Goal: Task Accomplishment & Management: Manage account settings

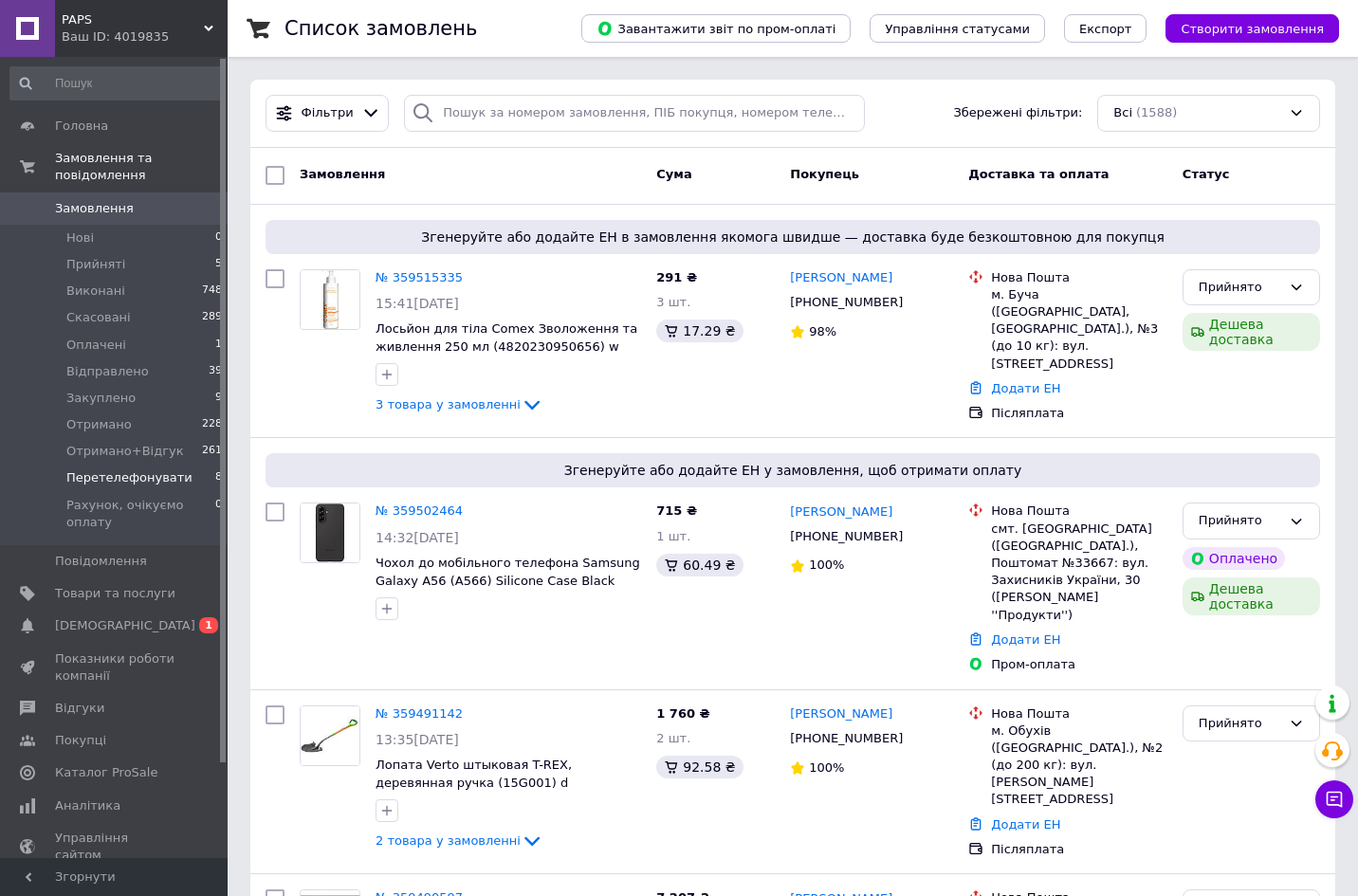
click at [140, 469] on span "Перетелефонувати" at bounding box center [129, 477] width 126 height 17
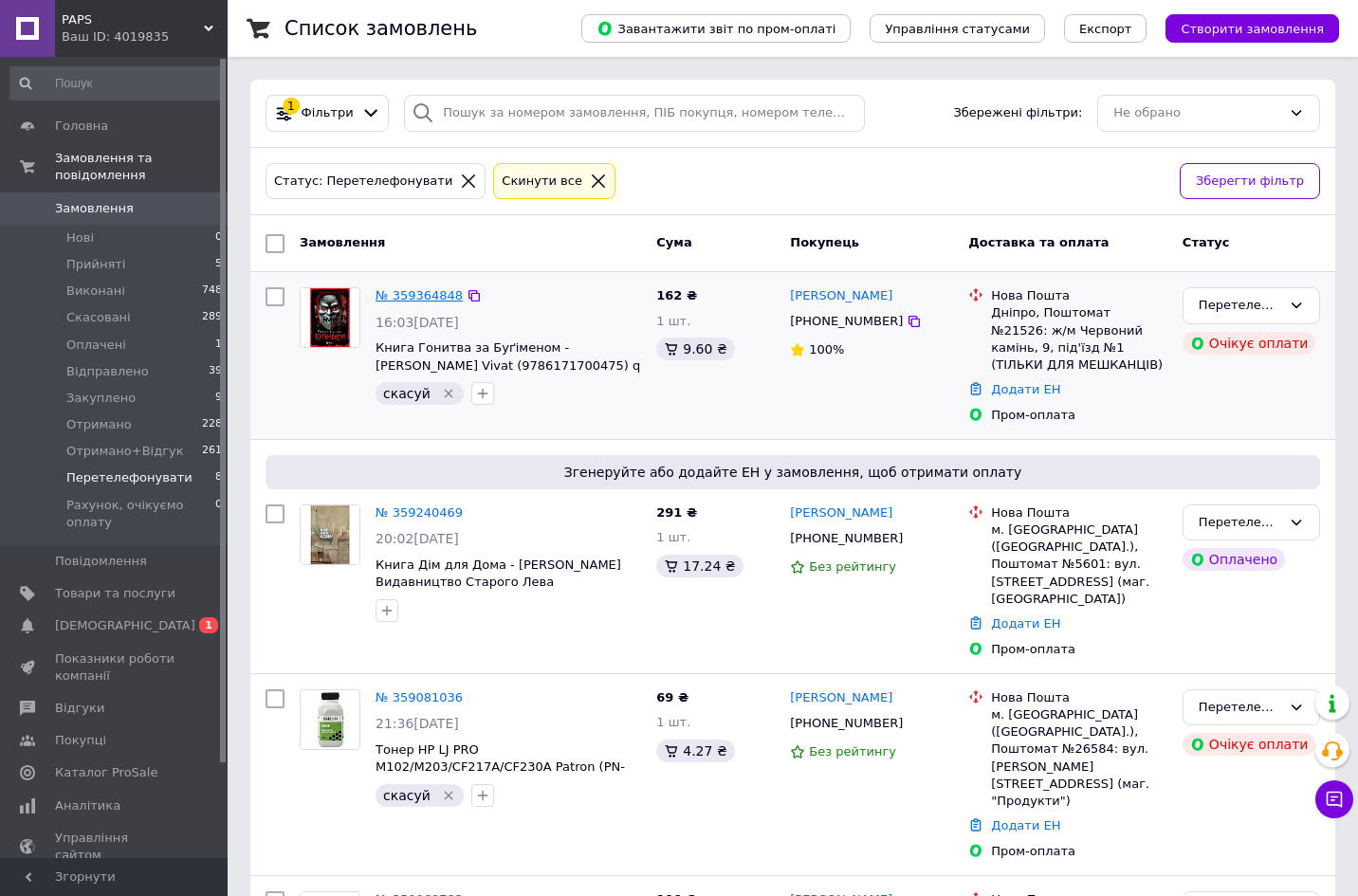
click at [428, 289] on link "№ 359364848" at bounding box center [419, 295] width 87 height 14
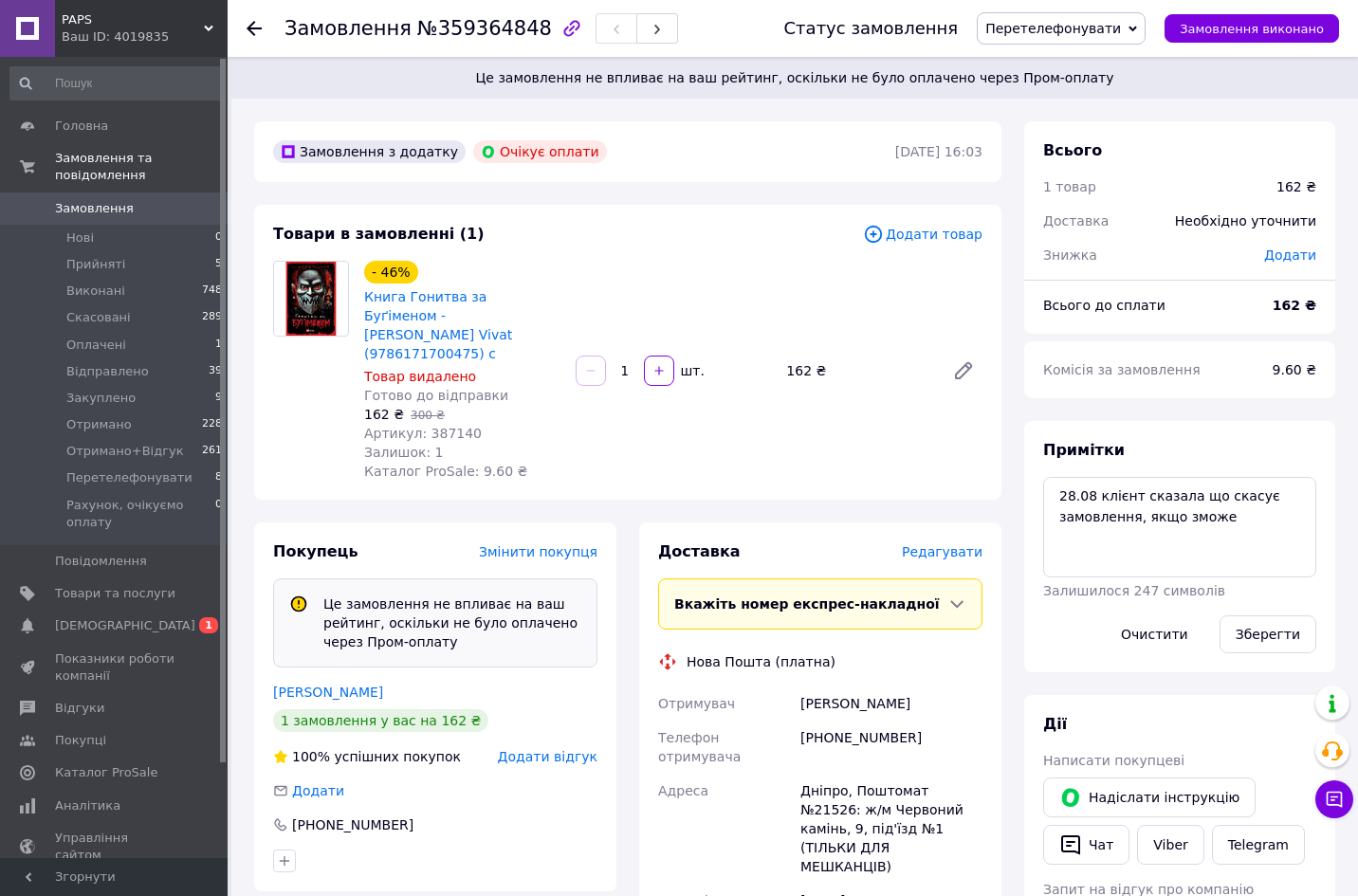
click at [253, 24] on use at bounding box center [253, 28] width 15 height 15
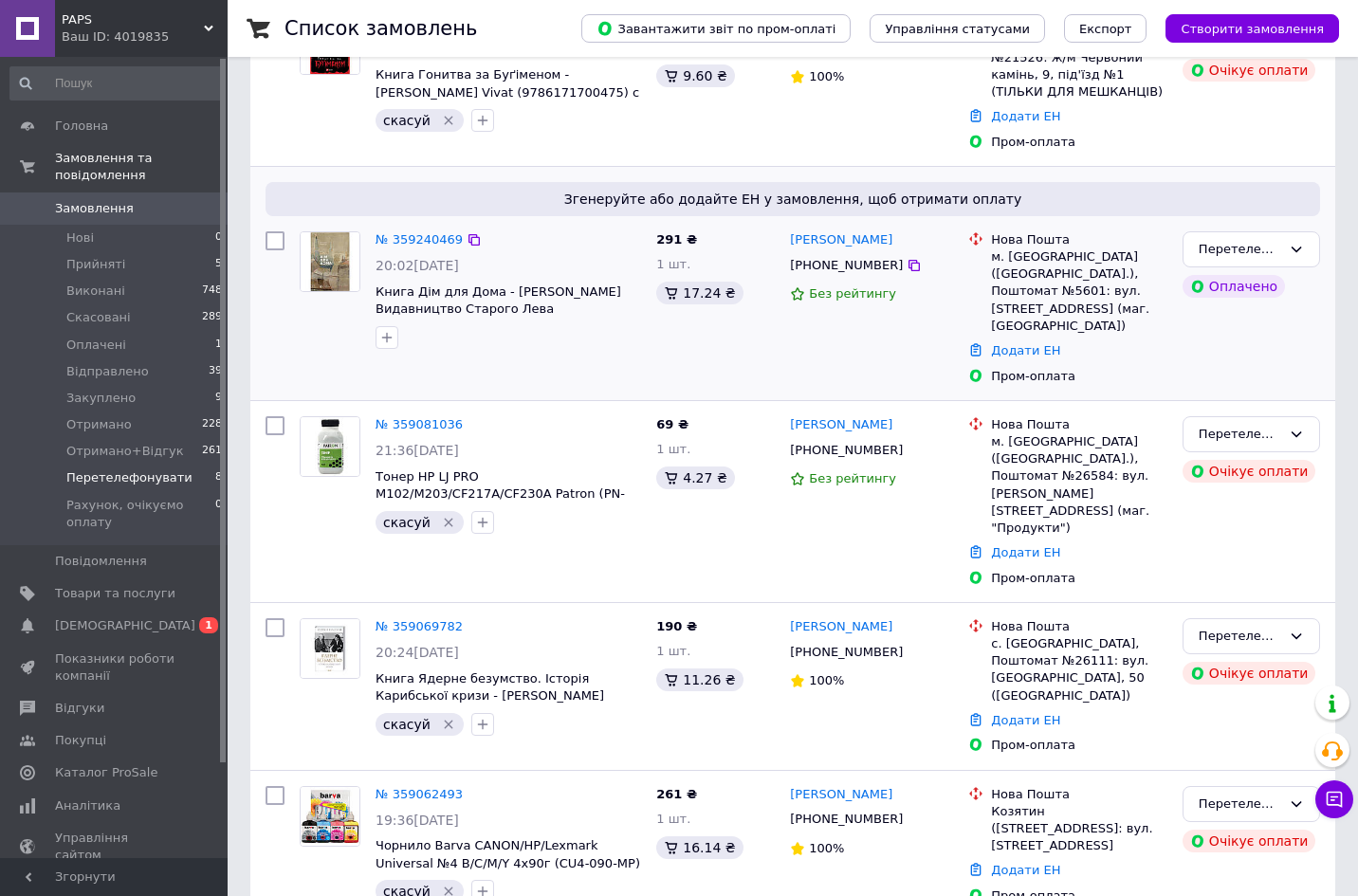
scroll to position [285, 0]
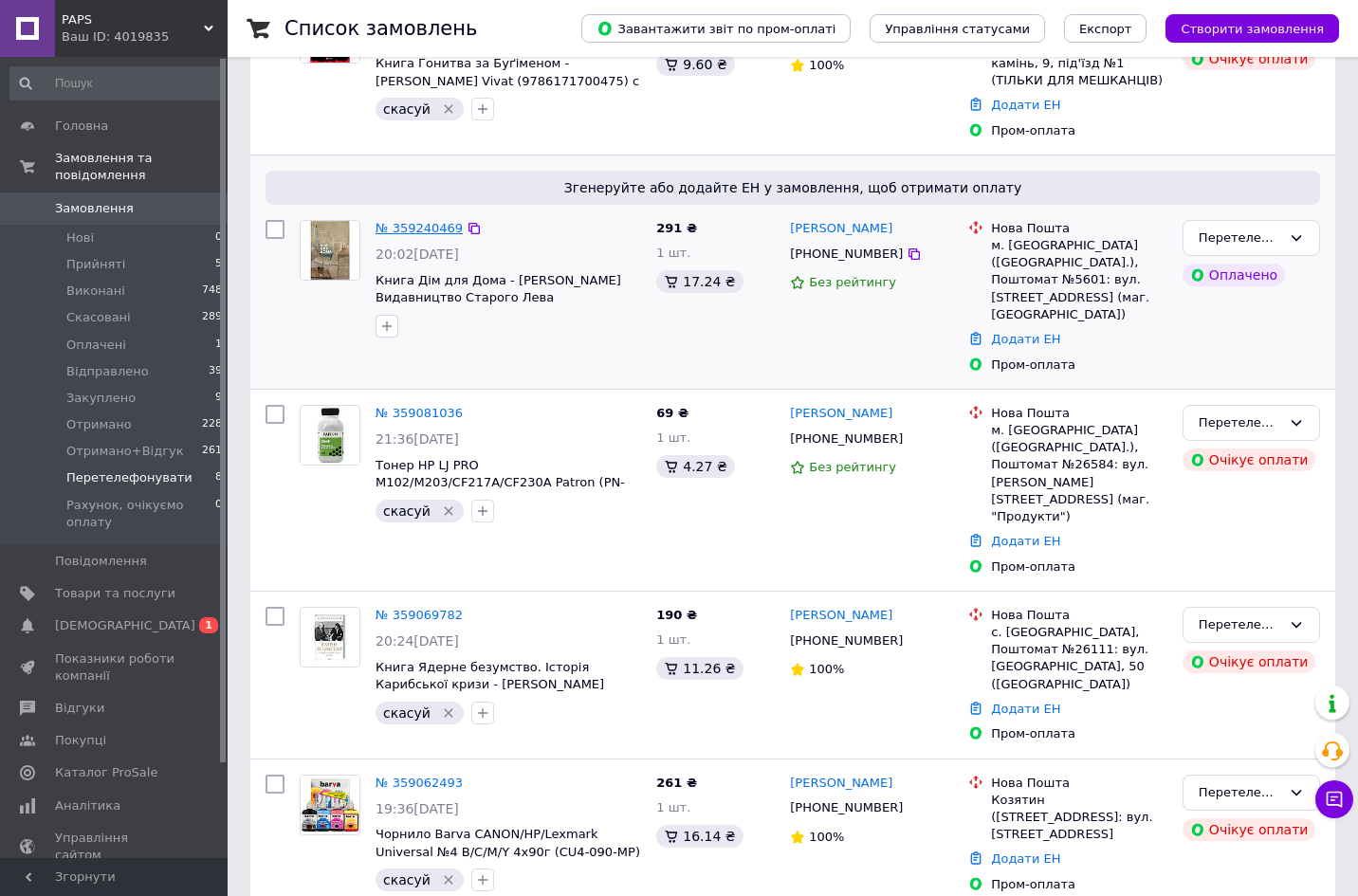
click at [432, 227] on link "№ 359240469" at bounding box center [419, 228] width 87 height 14
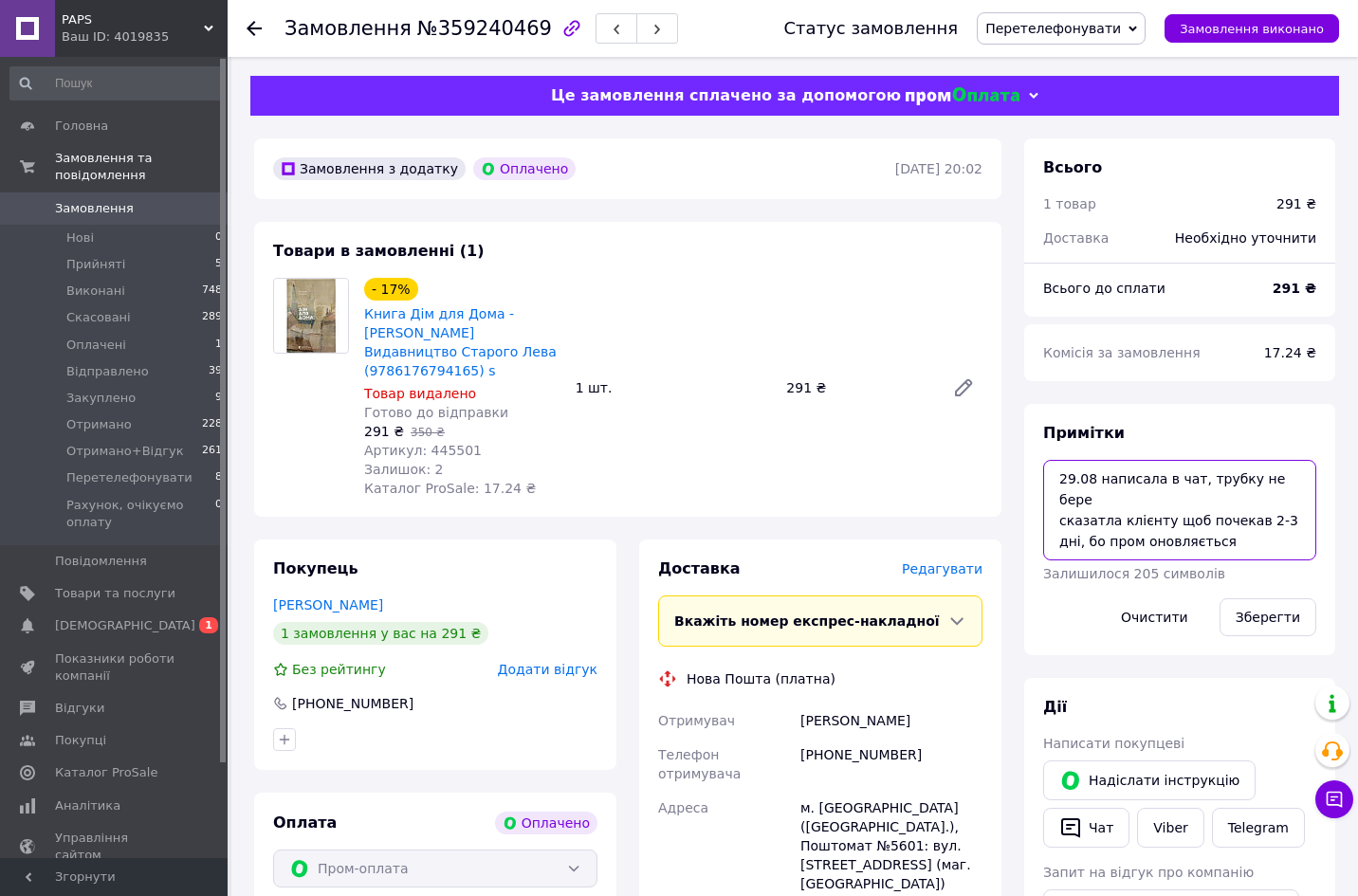
click at [1184, 478] on textarea "29.08 написала в чат, трубку не бере сказатла клієнту щоб почекав 2-3 дні, бо п…" at bounding box center [1179, 509] width 273 height 100
type textarea "29.08 написала в чат і вайб , трубку не бере сказатла клієнту щоб почекав 2-3 д…"
click at [1280, 611] on button "Зберегти" at bounding box center [1268, 617] width 96 height 38
click at [1264, 619] on button "Зберегти" at bounding box center [1268, 617] width 96 height 38
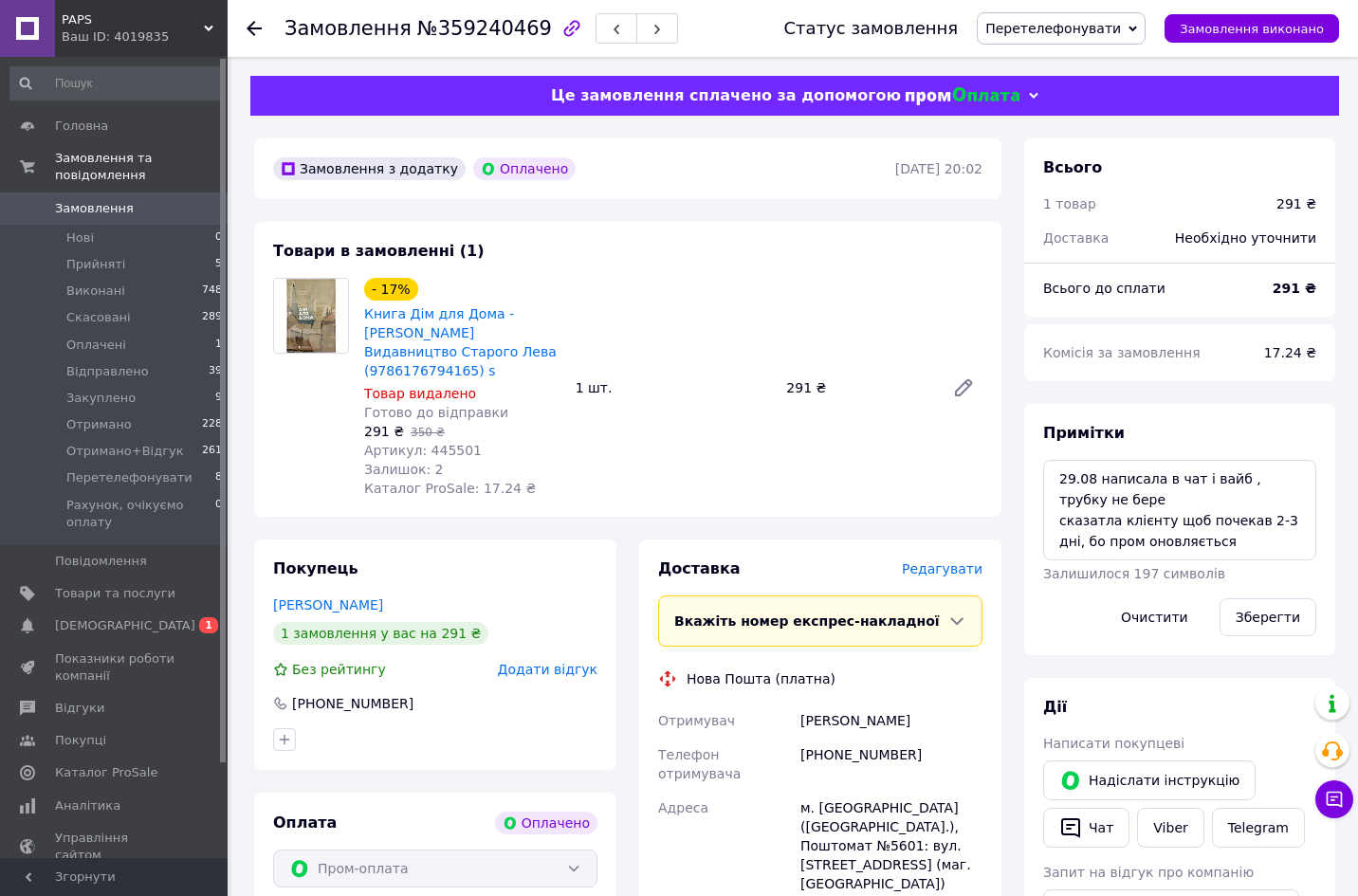
click at [258, 25] on icon at bounding box center [253, 28] width 15 height 15
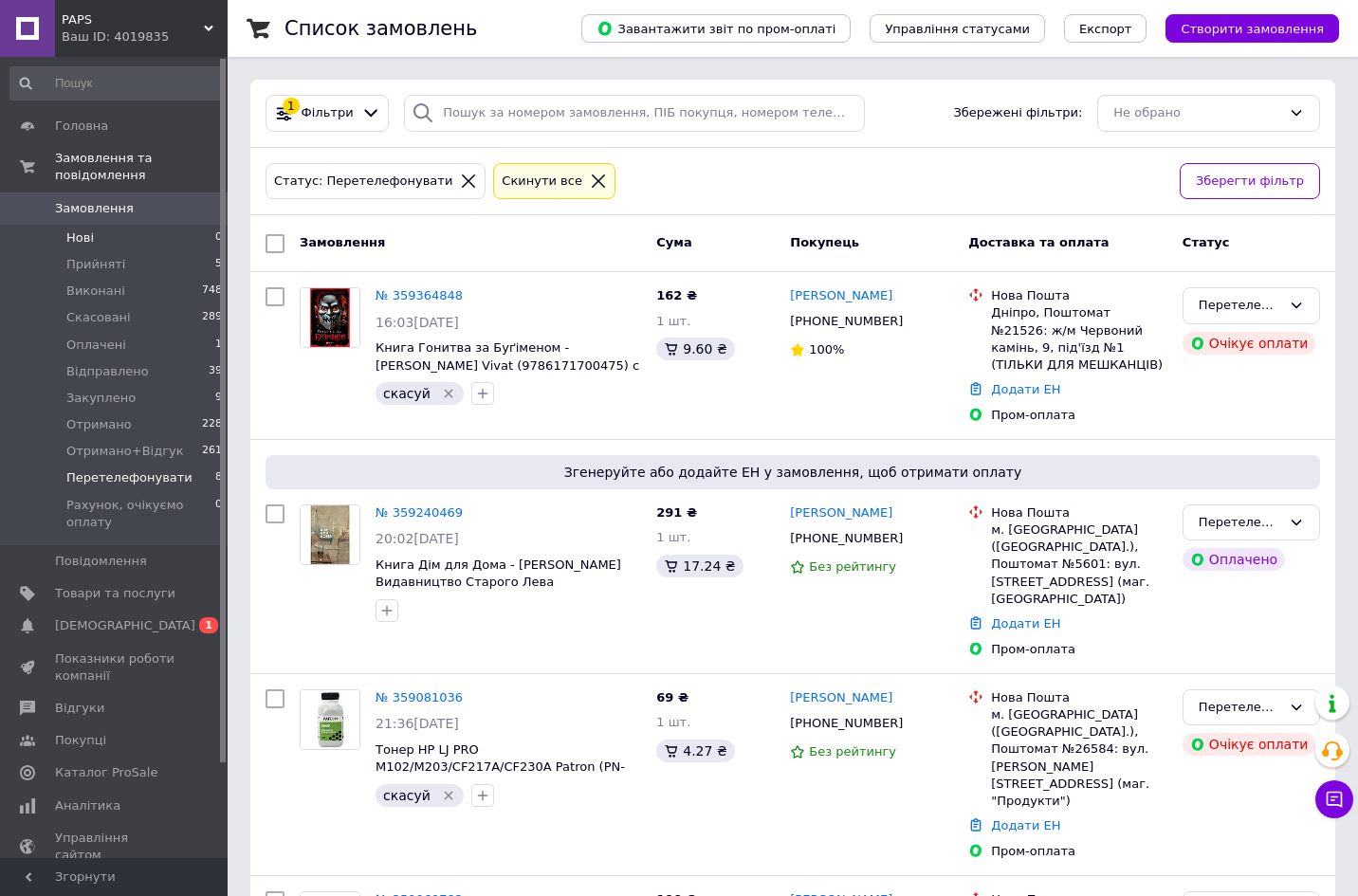
click at [95, 224] on li "Нові 0" at bounding box center [116, 237] width 233 height 27
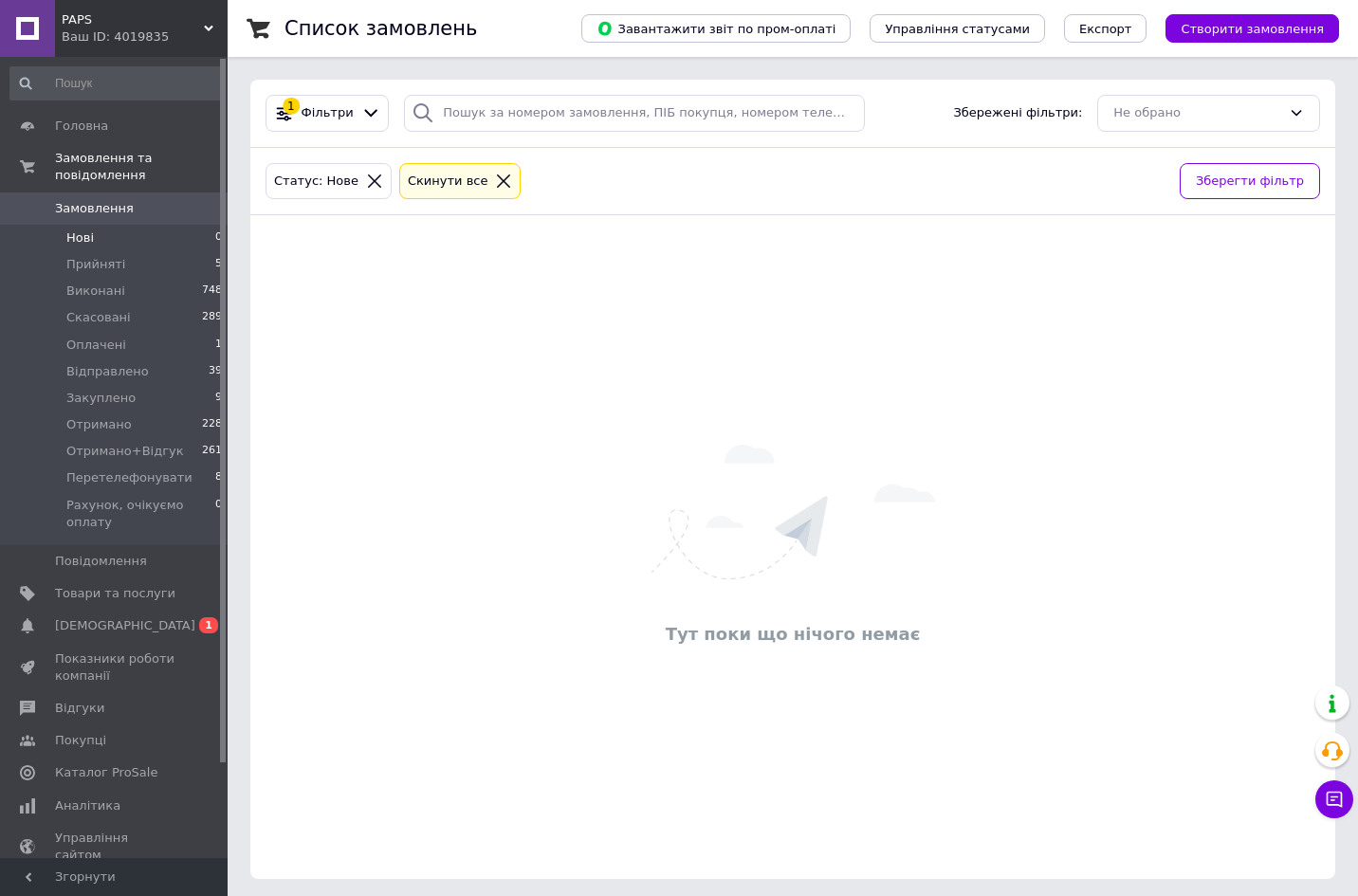
click at [103, 224] on li "Нові 0" at bounding box center [116, 237] width 233 height 27
click at [107, 224] on li "Нові 0" at bounding box center [116, 237] width 233 height 27
